Goal: Find specific page/section: Find specific page/section

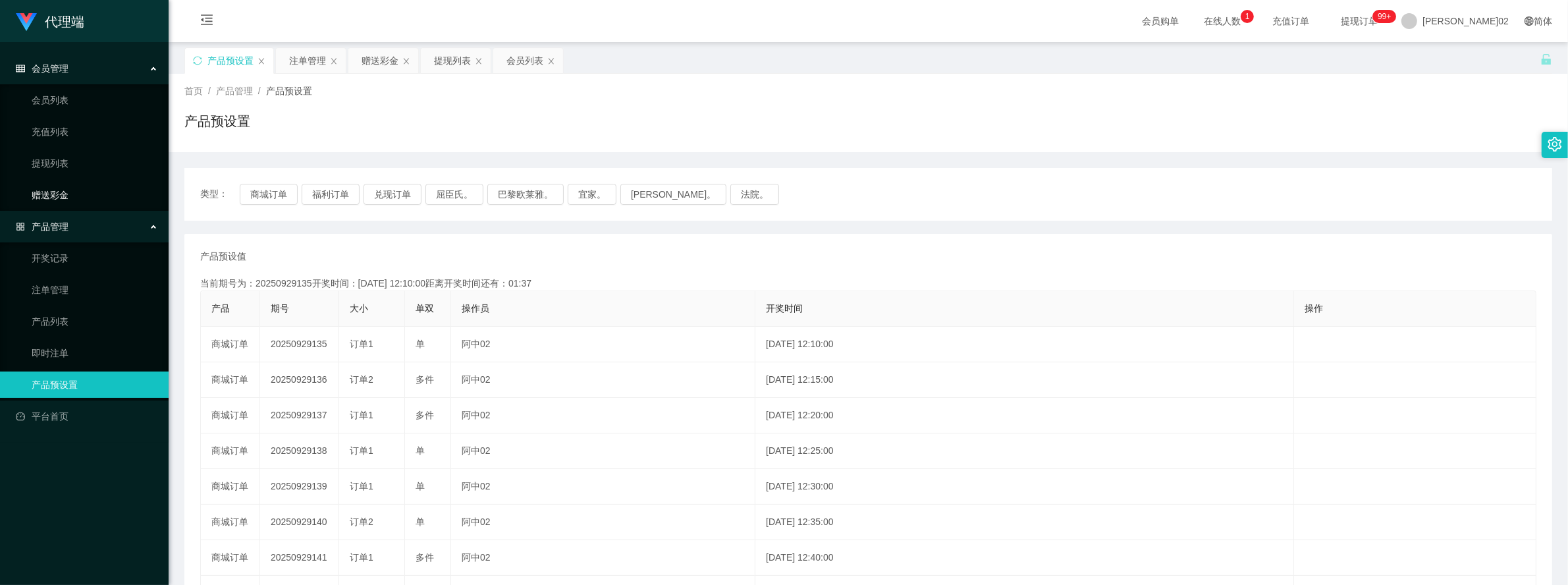
click at [81, 189] on link "赠送彩金" at bounding box center [95, 194] width 126 height 26
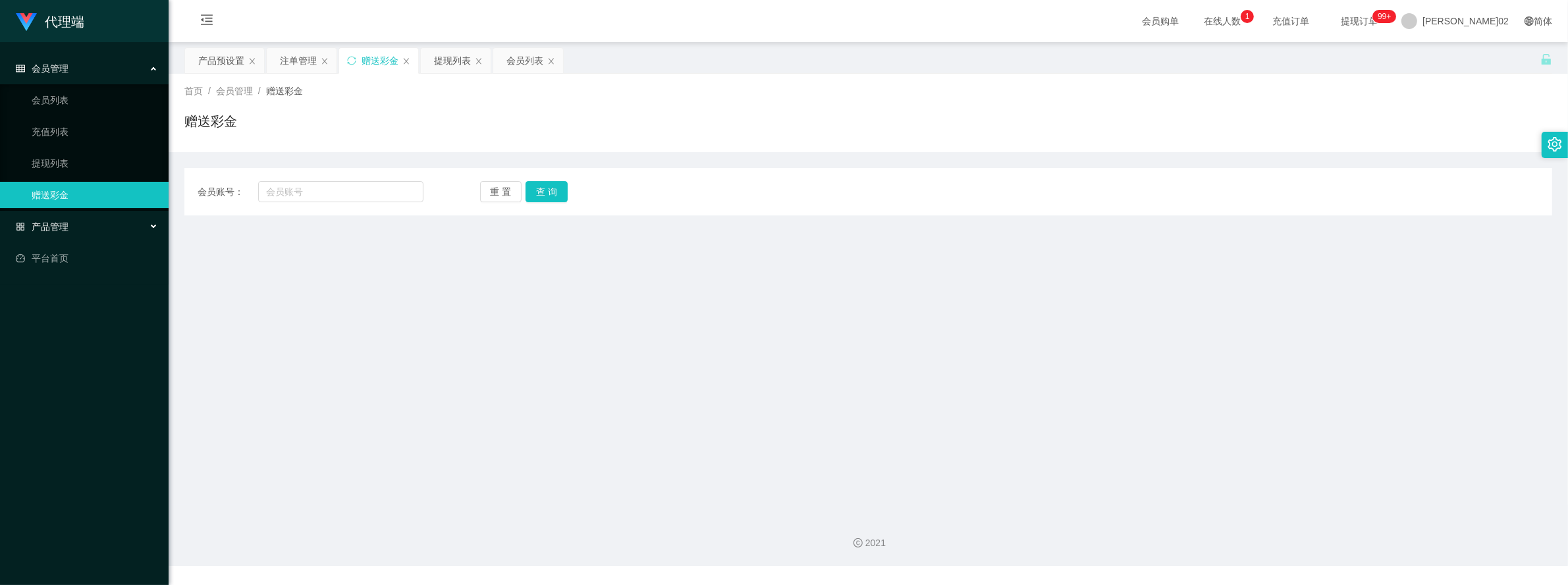
click at [80, 216] on div "产品管理" at bounding box center [84, 226] width 169 height 26
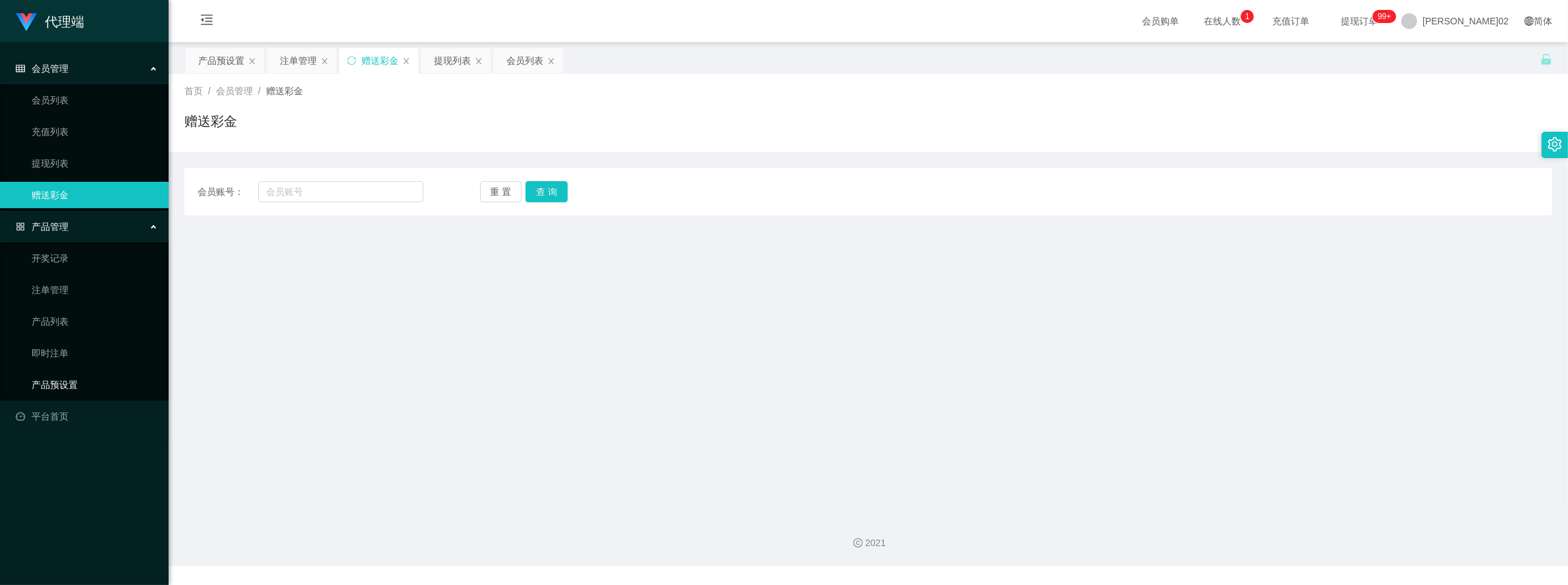
click at [65, 387] on link "产品预设置" at bounding box center [95, 384] width 126 height 26
